Goal: Information Seeking & Learning: Find specific page/section

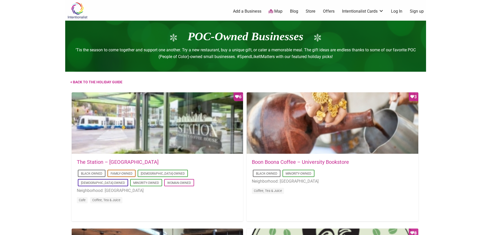
click at [78, 11] on img at bounding box center [77, 10] width 25 height 17
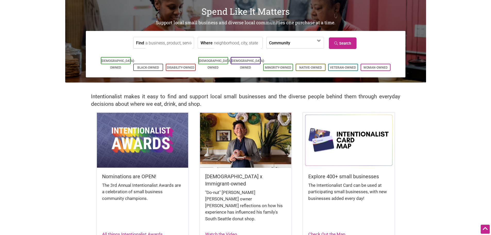
scroll to position [26, 0]
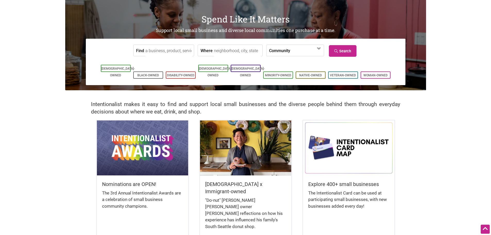
click at [172, 52] on input "Find" at bounding box center [168, 51] width 47 height 12
type input "catering"
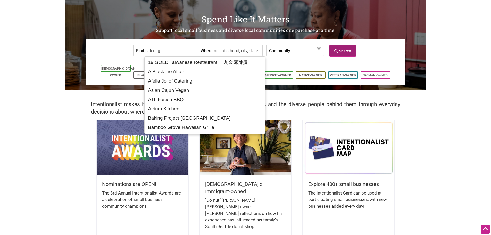
click at [343, 50] on link "Search" at bounding box center [343, 51] width 28 height 12
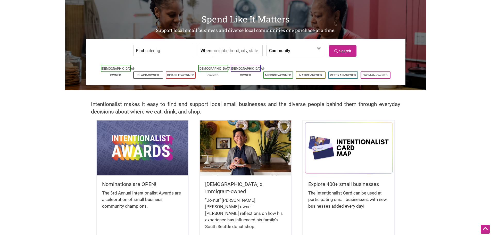
click at [238, 52] on input "Where" at bounding box center [237, 51] width 47 height 12
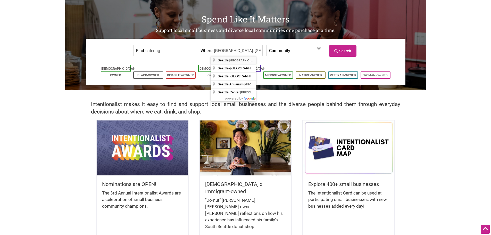
type input "Seattle, WA, USA"
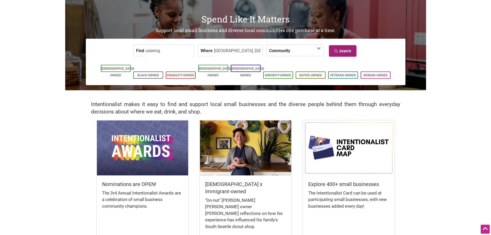
click at [342, 52] on link "Search" at bounding box center [343, 51] width 28 height 12
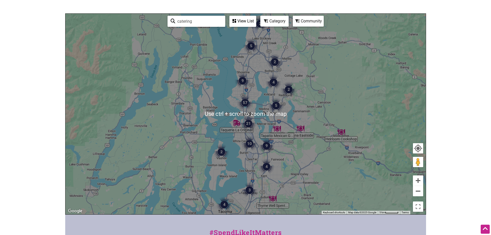
scroll to position [29, 0]
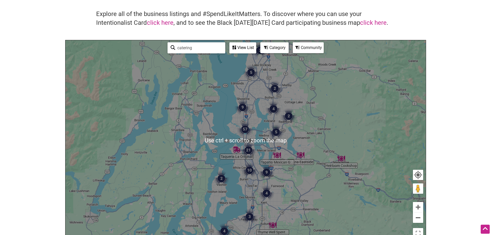
click at [242, 48] on div "View List" at bounding box center [243, 48] width 26 height 10
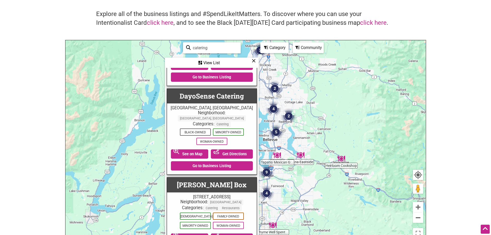
scroll to position [2889, 0]
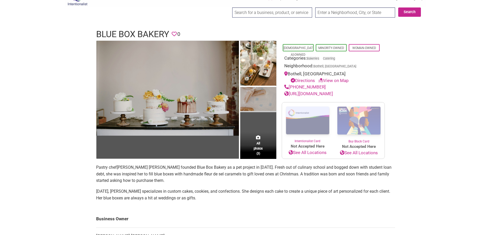
scroll to position [26, 0]
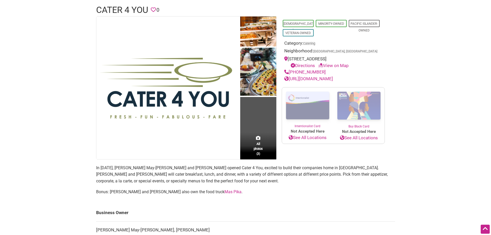
scroll to position [26, 0]
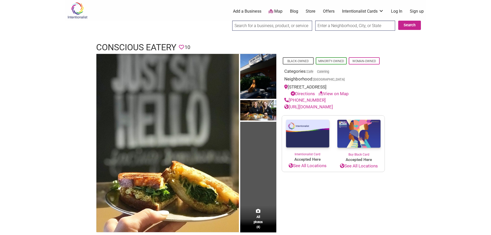
click at [318, 107] on link "[URL][DOMAIN_NAME]" at bounding box center [309, 106] width 49 height 5
click at [320, 106] on link "http://consciouseatery.org/" at bounding box center [309, 106] width 49 height 5
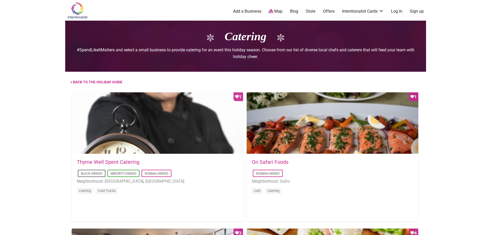
click at [79, 7] on img at bounding box center [77, 10] width 25 height 17
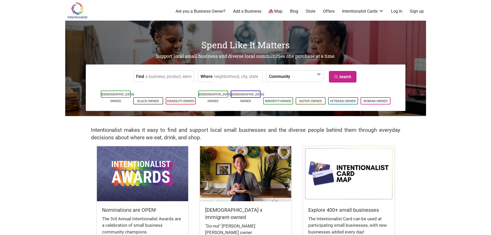
click at [173, 77] on input "Find" at bounding box center [168, 77] width 47 height 12
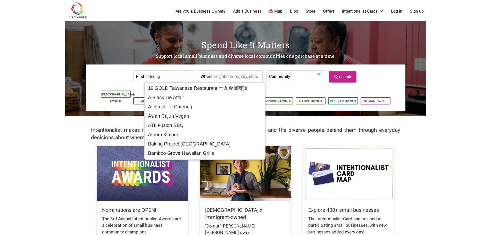
click at [172, 77] on input "catering" at bounding box center [168, 77] width 47 height 12
type input "catering"
click at [226, 77] on input "Where" at bounding box center [237, 77] width 47 height 12
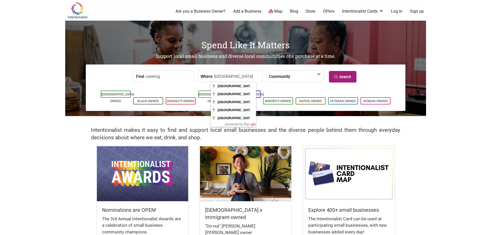
type input "seattle"
click at [338, 77] on icon at bounding box center [337, 77] width 5 height 4
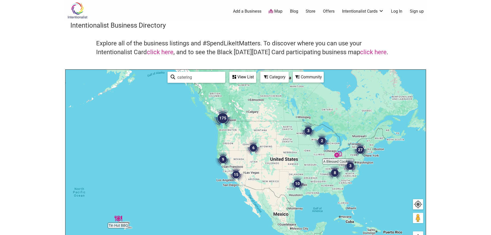
click at [248, 76] on div "View List" at bounding box center [243, 77] width 26 height 10
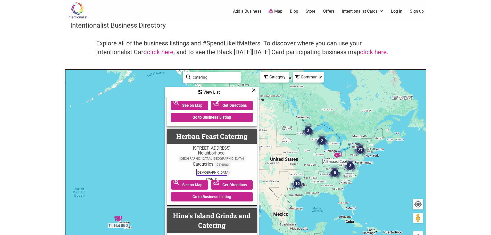
scroll to position [4617, 0]
